Goal: Book appointment/travel/reservation

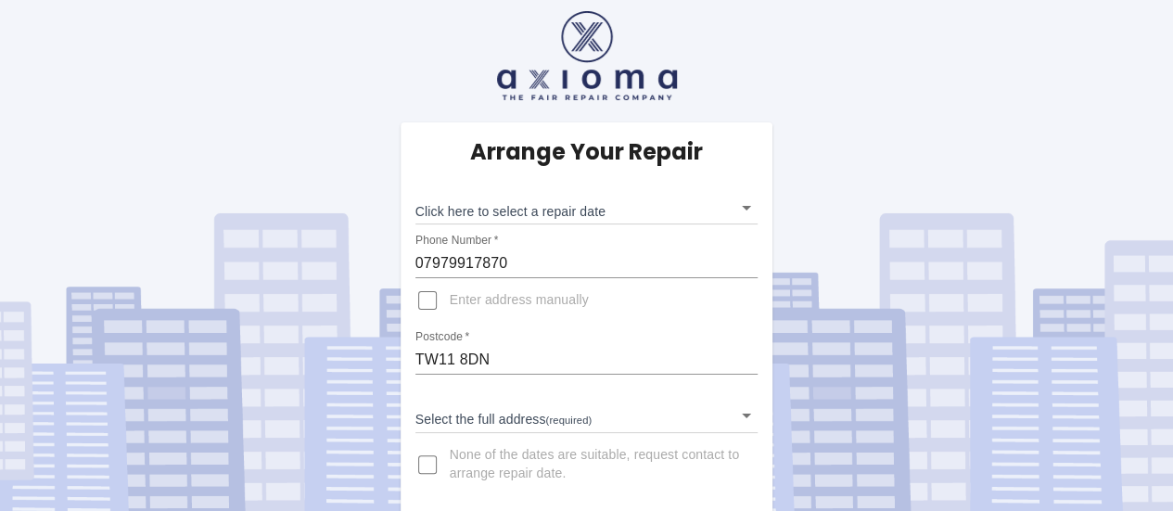
scroll to position [15, 0]
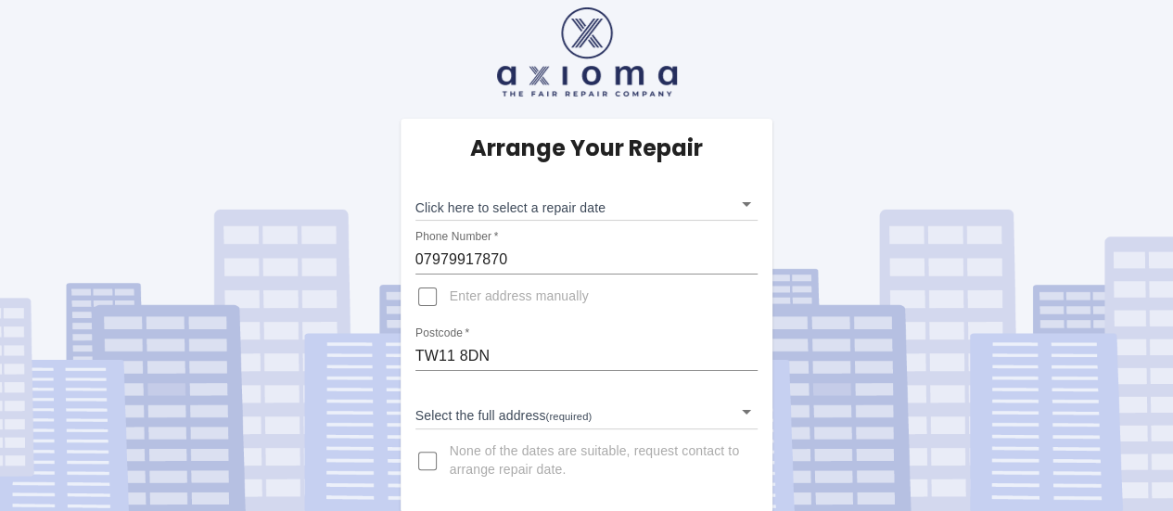
click at [431, 302] on input "Enter address manually" at bounding box center [427, 296] width 44 height 44
checkbox input "true"
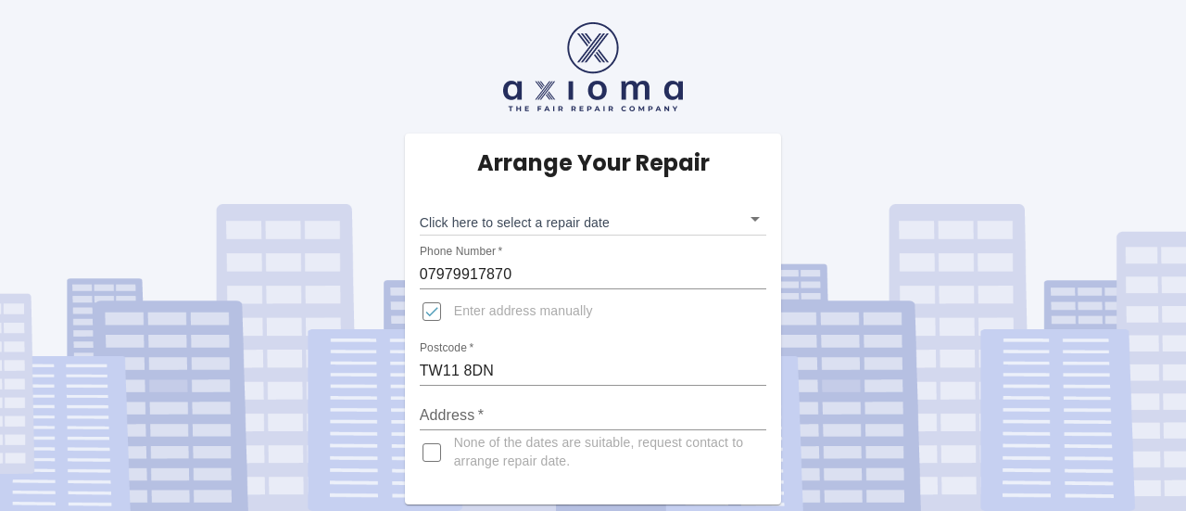
click at [653, 420] on input "Address   *" at bounding box center [594, 415] width 348 height 30
type input "[STREET_ADDRESS]"
click at [879, 133] on div "Arrange Your Repair Click here to select a repair date ​ Phone Number   * 07979…" at bounding box center [593, 252] width 1214 height 504
click at [756, 220] on body "Arrange Your Repair Click here to select a repair date ​ Phone Number   * 07979…" at bounding box center [593, 255] width 1186 height 511
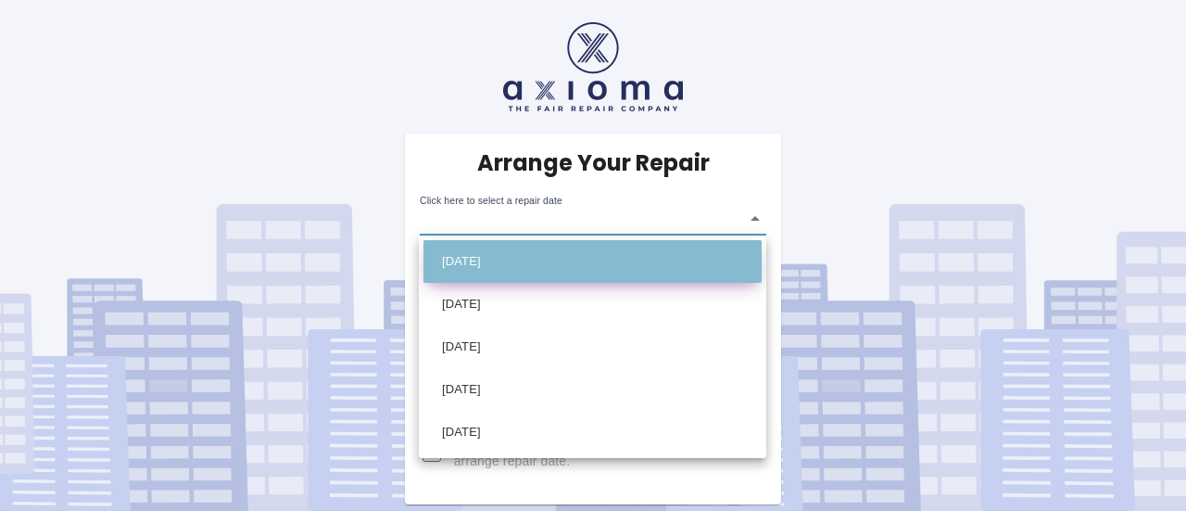
click at [513, 270] on li "[DATE]" at bounding box center [593, 261] width 338 height 43
type input "[DATE]T00:00:00.000Z"
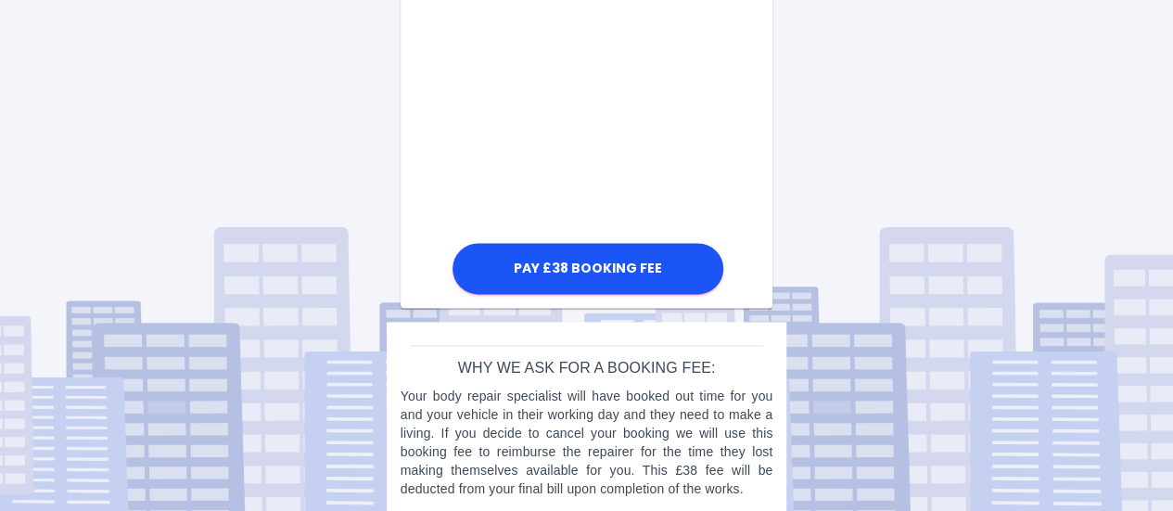
scroll to position [1148, 0]
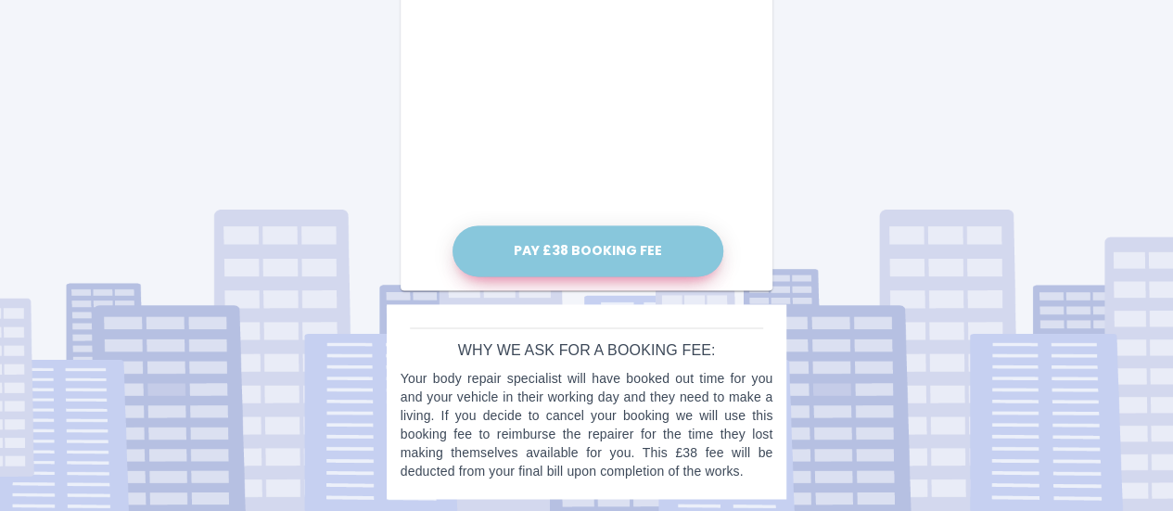
click at [594, 247] on button "Pay £38 Booking Fee" at bounding box center [587, 250] width 271 height 51
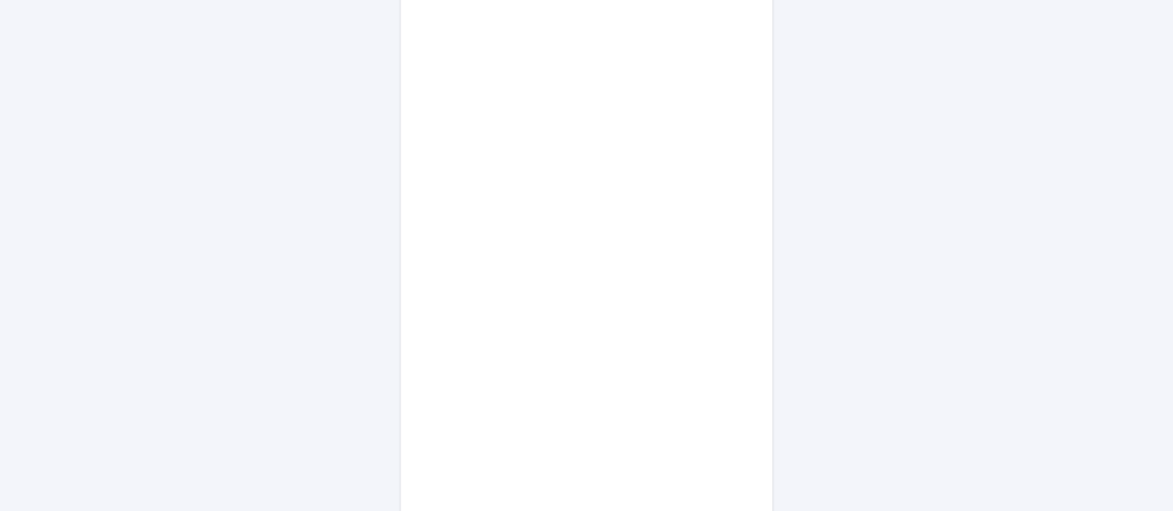
scroll to position [1130, 0]
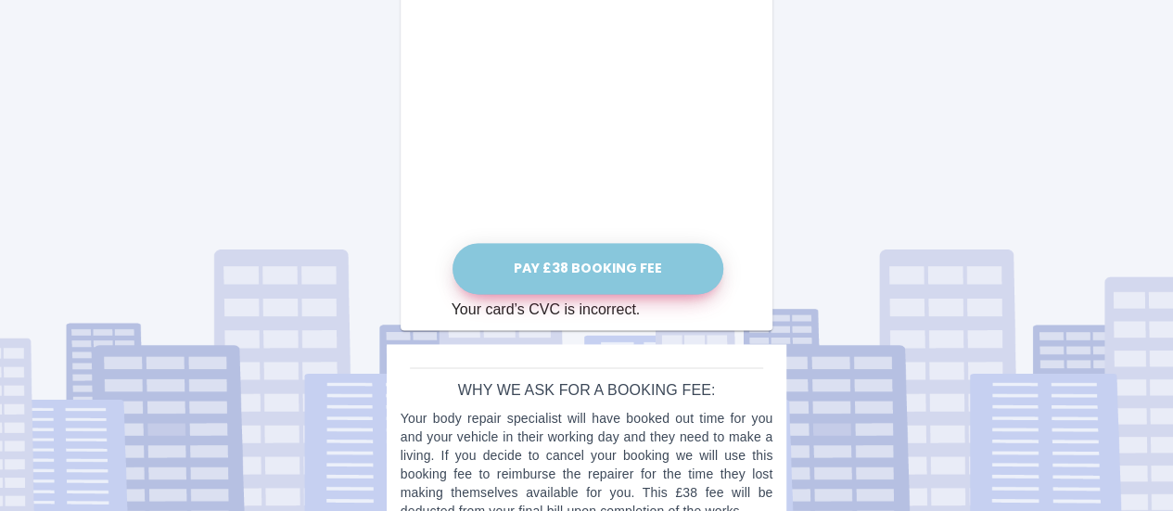
click at [569, 267] on button "Pay £38 Booking Fee" at bounding box center [587, 268] width 271 height 51
